Goal: Use online tool/utility: Utilize a website feature to perform a specific function

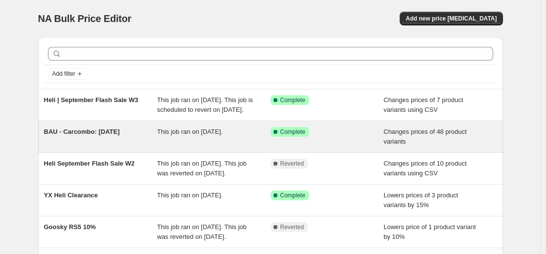
click at [195, 153] on div "BAU - Carcombo: [DATE] This job ran on [DATE]. Success Complete Complete Change…" at bounding box center [270, 136] width 465 height 31
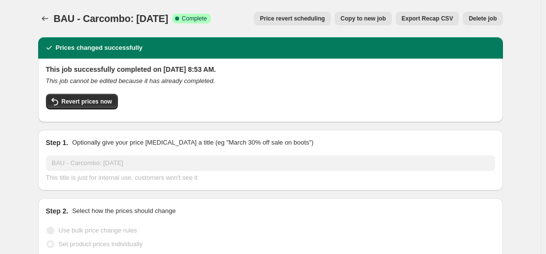
click at [386, 22] on span "Copy to new job" at bounding box center [362, 19] width 45 height 8
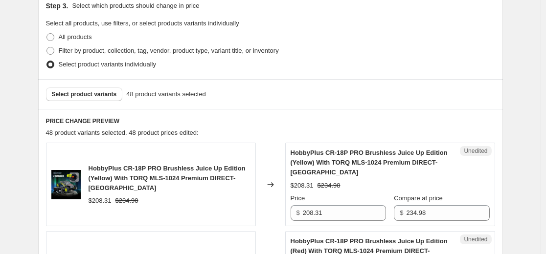
scroll to position [196, 0]
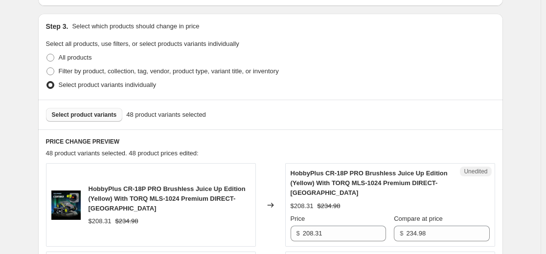
click at [87, 113] on span "Select product variants" at bounding box center [84, 115] width 65 height 8
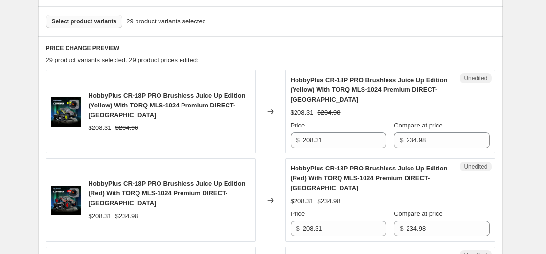
scroll to position [440, 0]
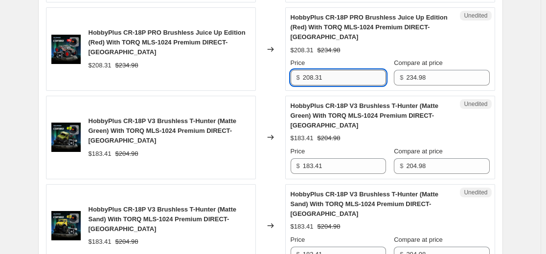
click at [360, 81] on input "208.31" at bounding box center [344, 78] width 83 height 16
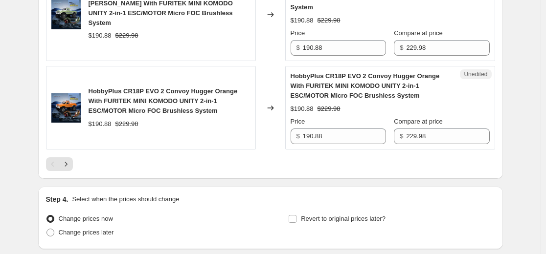
scroll to position [2029, 0]
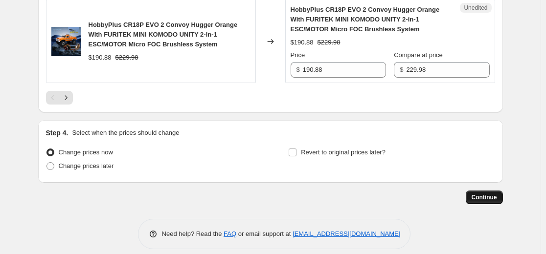
click at [482, 194] on span "Continue" at bounding box center [483, 198] width 25 height 8
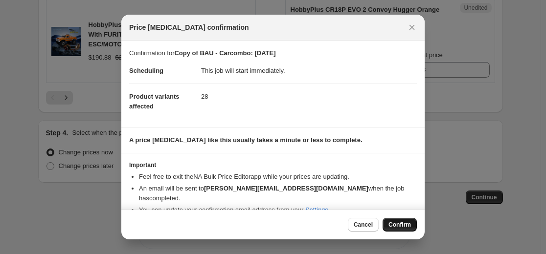
click at [391, 225] on span "Confirm" at bounding box center [399, 225] width 22 height 8
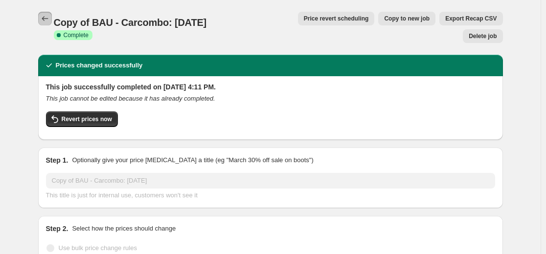
click at [50, 18] on icon "Price change jobs" at bounding box center [45, 19] width 10 height 10
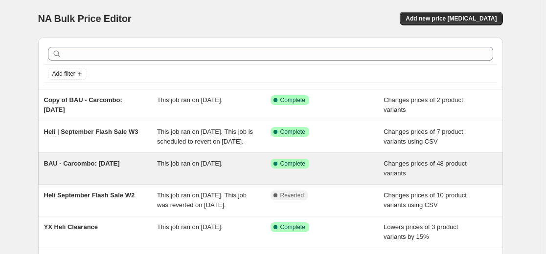
click at [377, 178] on div "Success Complete Complete" at bounding box center [326, 169] width 113 height 20
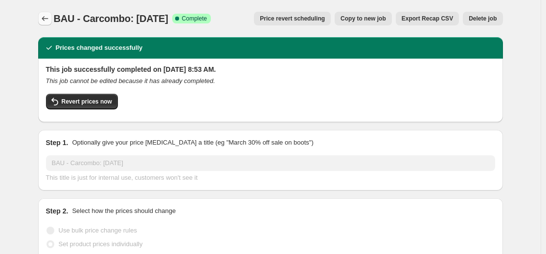
click at [47, 18] on icon "Price change jobs" at bounding box center [45, 19] width 10 height 10
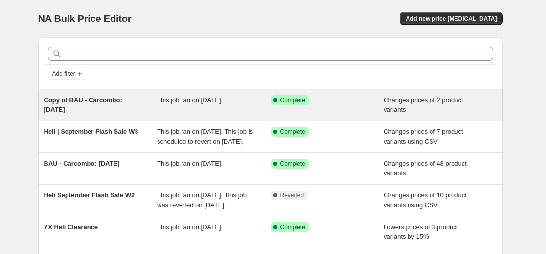
click at [274, 108] on div "Success Complete Complete" at bounding box center [326, 105] width 113 height 20
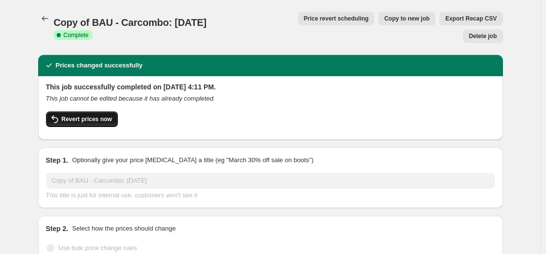
click at [107, 115] on span "Revert prices now" at bounding box center [87, 119] width 50 height 8
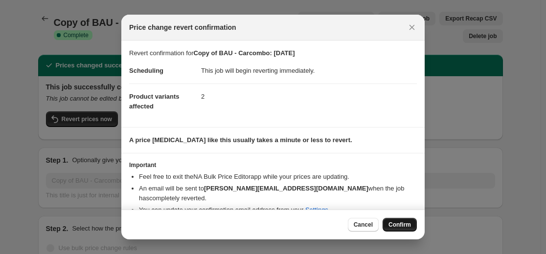
click at [403, 226] on span "Confirm" at bounding box center [399, 225] width 22 height 8
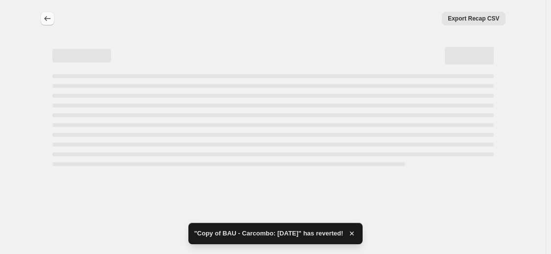
click at [53, 19] on button "Price change jobs" at bounding box center [48, 19] width 14 height 14
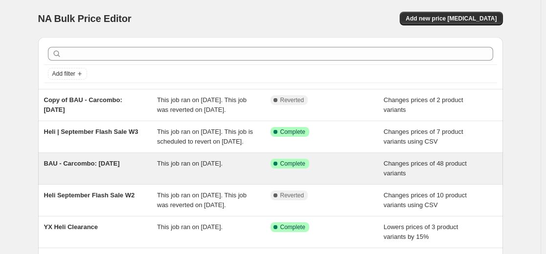
click at [166, 167] on span "This job ran on [DATE]." at bounding box center [190, 163] width 66 height 7
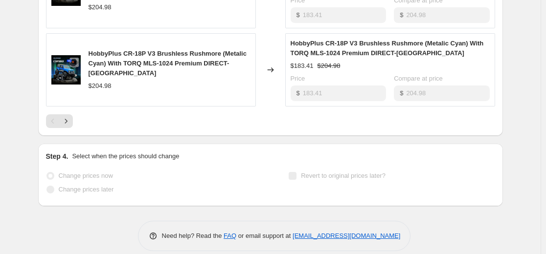
scroll to position [391, 0]
